Goal: Transaction & Acquisition: Book appointment/travel/reservation

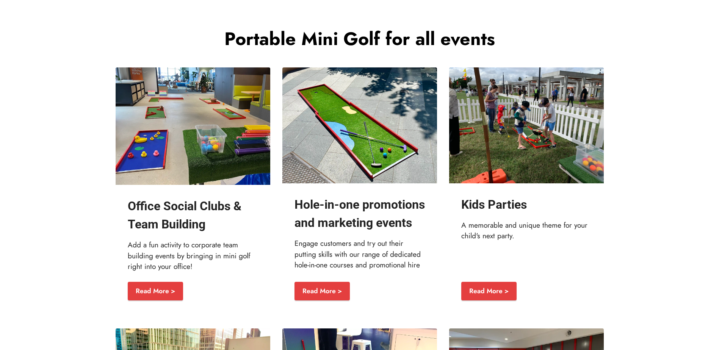
scroll to position [883, 0]
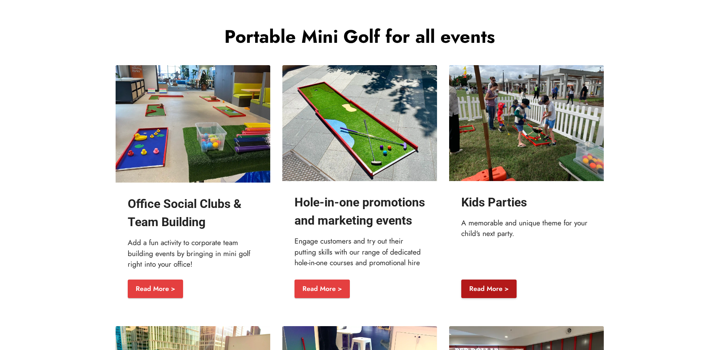
click at [485, 298] on link "Read More >" at bounding box center [488, 289] width 55 height 19
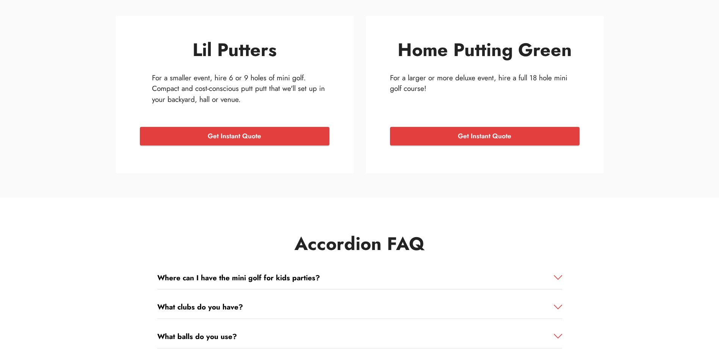
scroll to position [1191, 0]
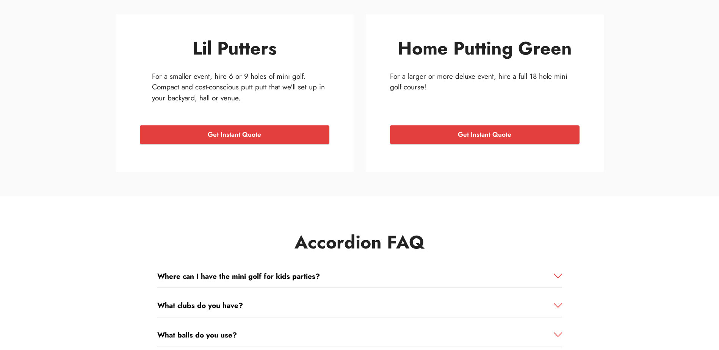
click at [463, 285] on div "Where can I have the mini golf for kids parties?" at bounding box center [359, 276] width 405 height 23
click at [462, 284] on div "Where can I have the mini golf for kids parties?" at bounding box center [359, 276] width 405 height 23
click at [252, 274] on strong "Where can I have the mini golf for kids parties?" at bounding box center [238, 276] width 163 height 11
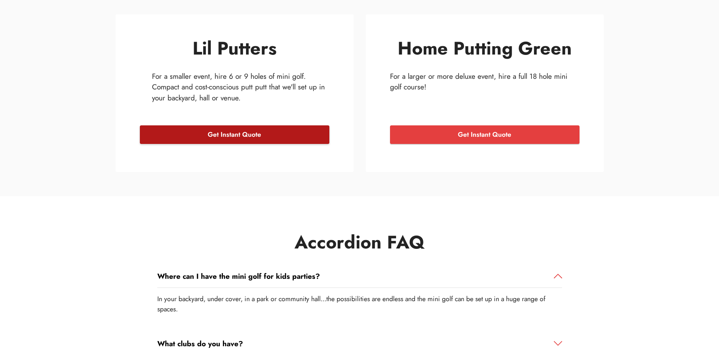
click at [322, 137] on link "Get Instant Quote" at bounding box center [234, 134] width 189 height 19
